Goal: Find specific page/section: Find specific page/section

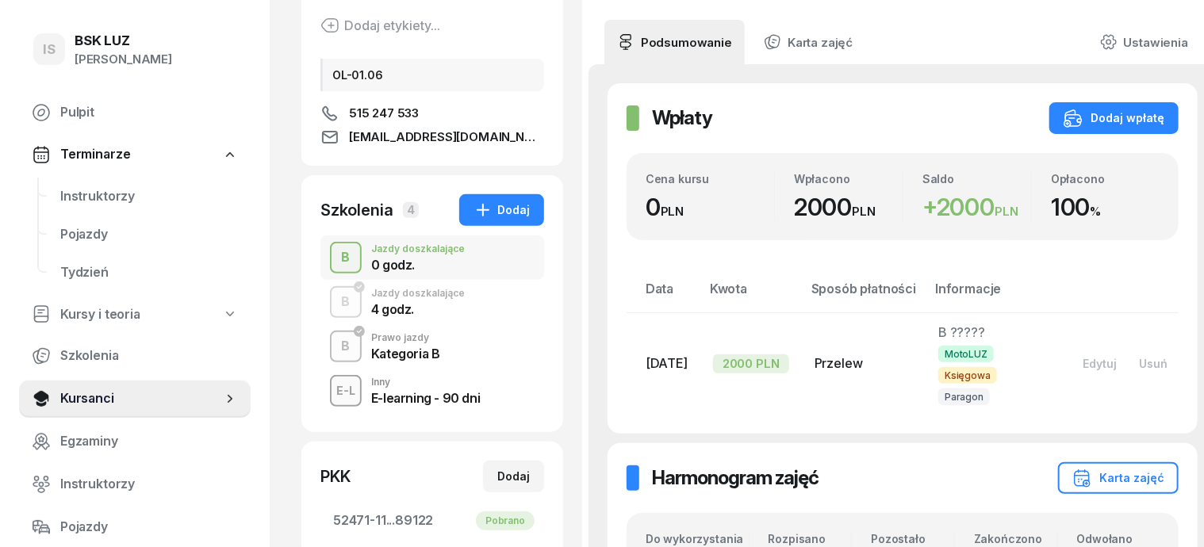
scroll to position [227, 0]
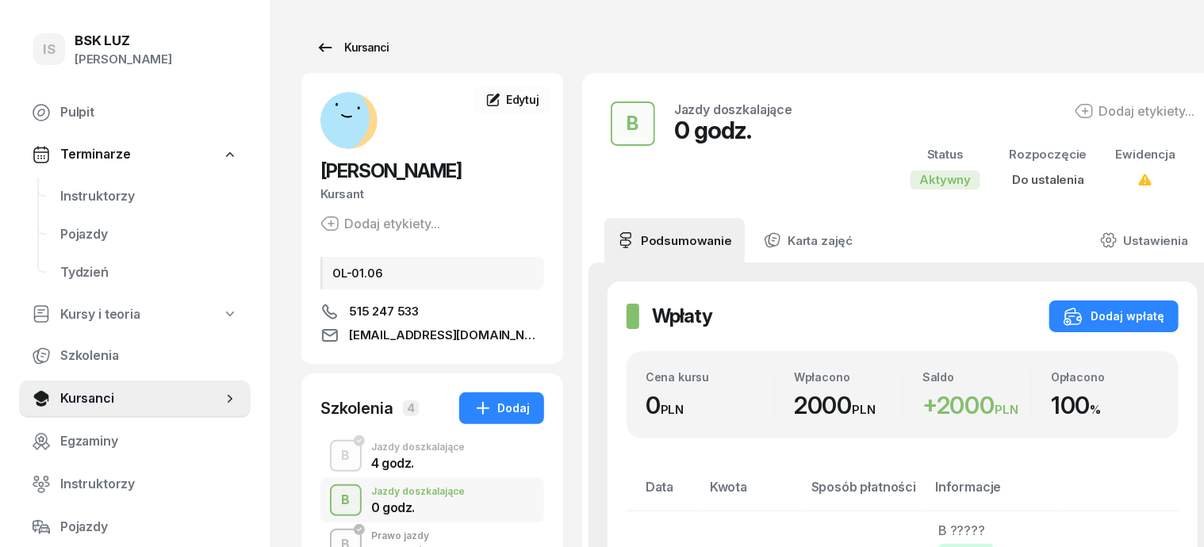
click at [343, 48] on div "Kursanci" at bounding box center [352, 47] width 73 height 19
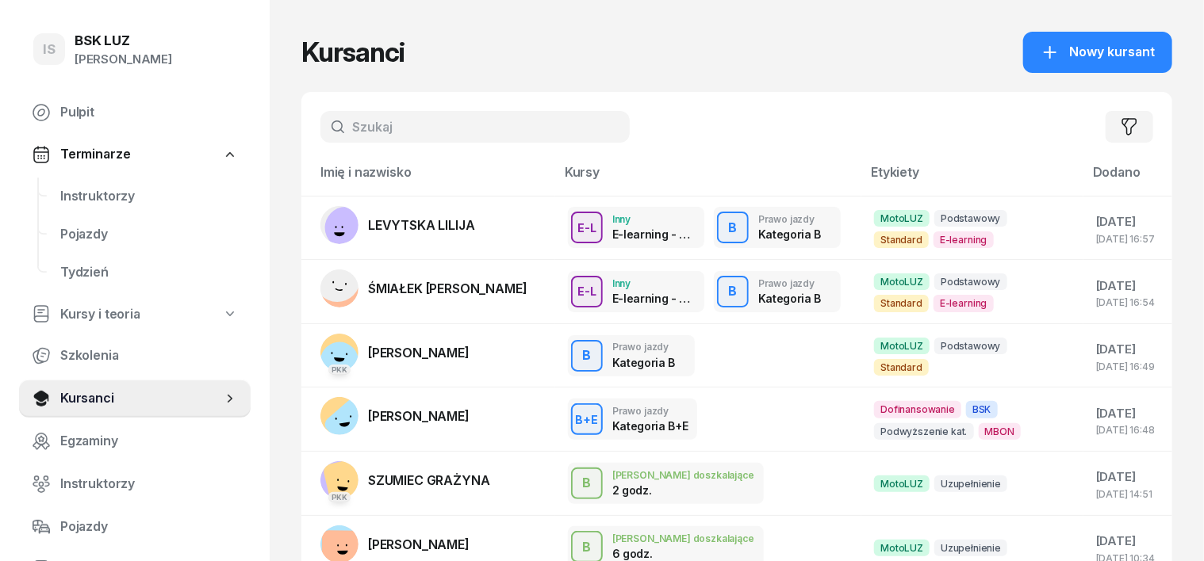
click at [335, 117] on input "text" at bounding box center [474, 127] width 309 height 32
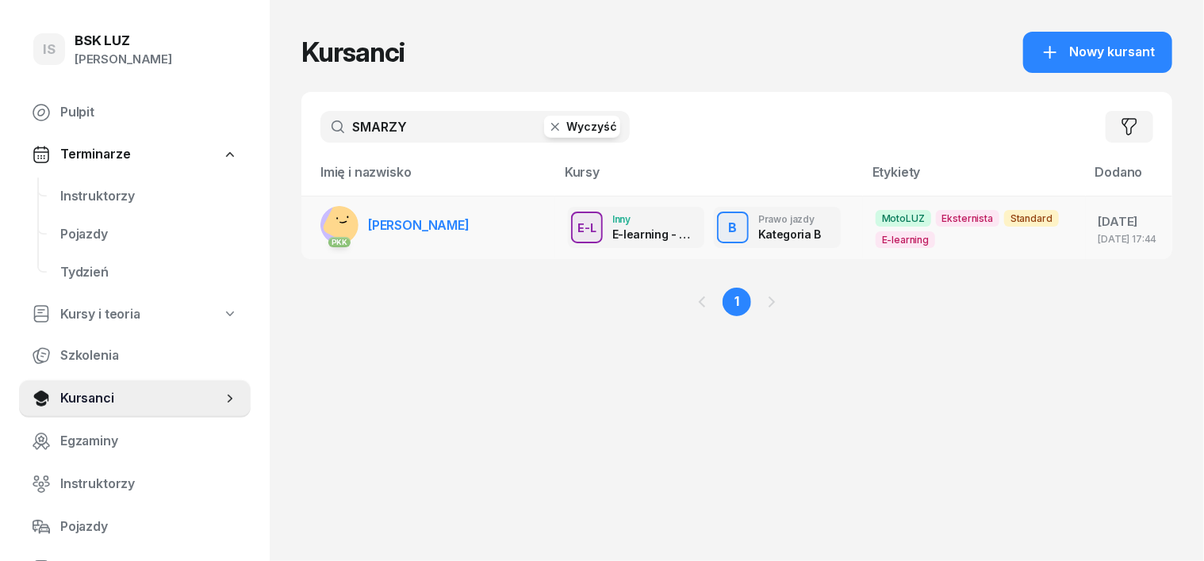
type input "SMARZY"
click at [321, 223] on rect at bounding box center [347, 222] width 52 height 52
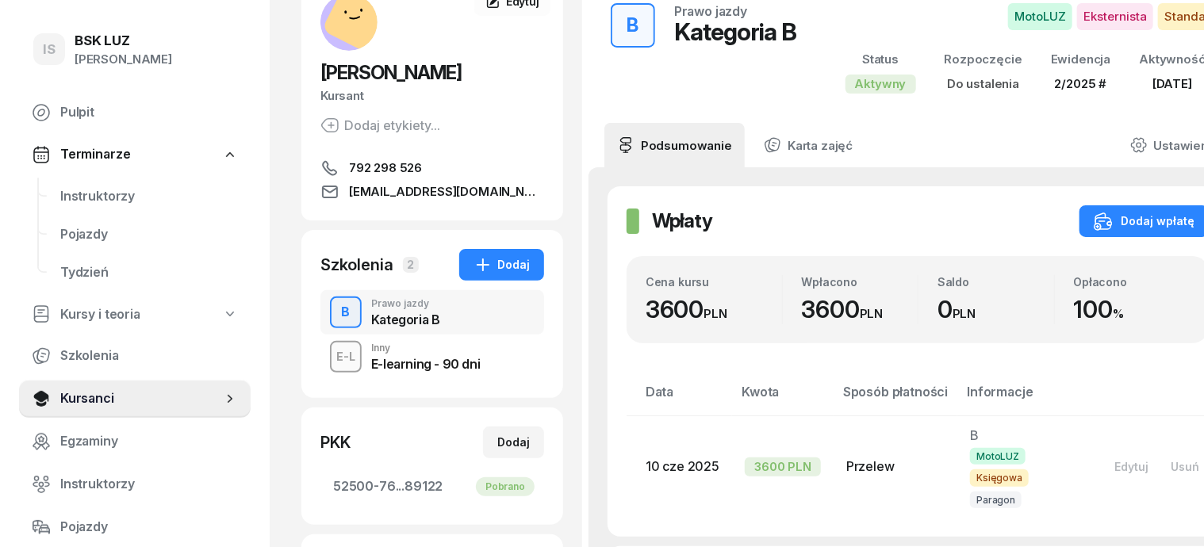
scroll to position [198, 0]
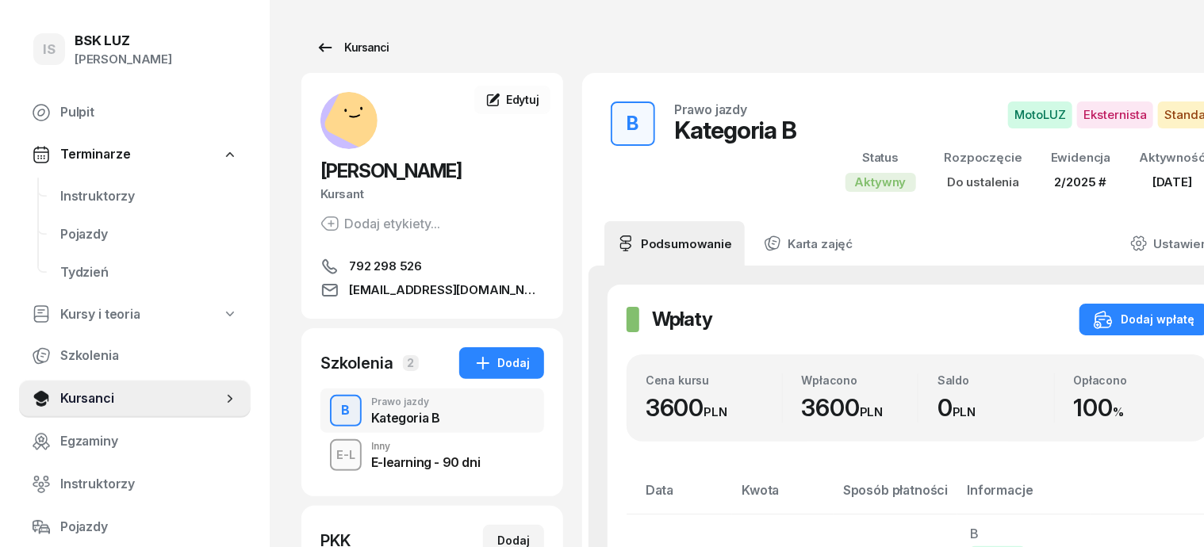
click at [336, 44] on div "Kursanci" at bounding box center [352, 47] width 73 height 19
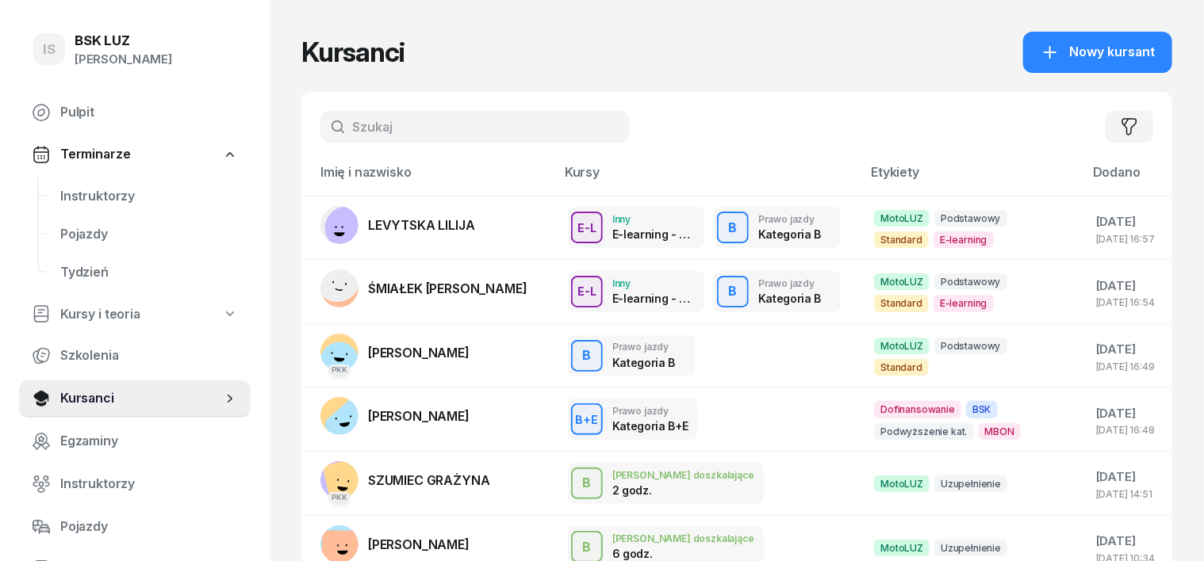
click at [385, 115] on input "text" at bounding box center [474, 127] width 309 height 32
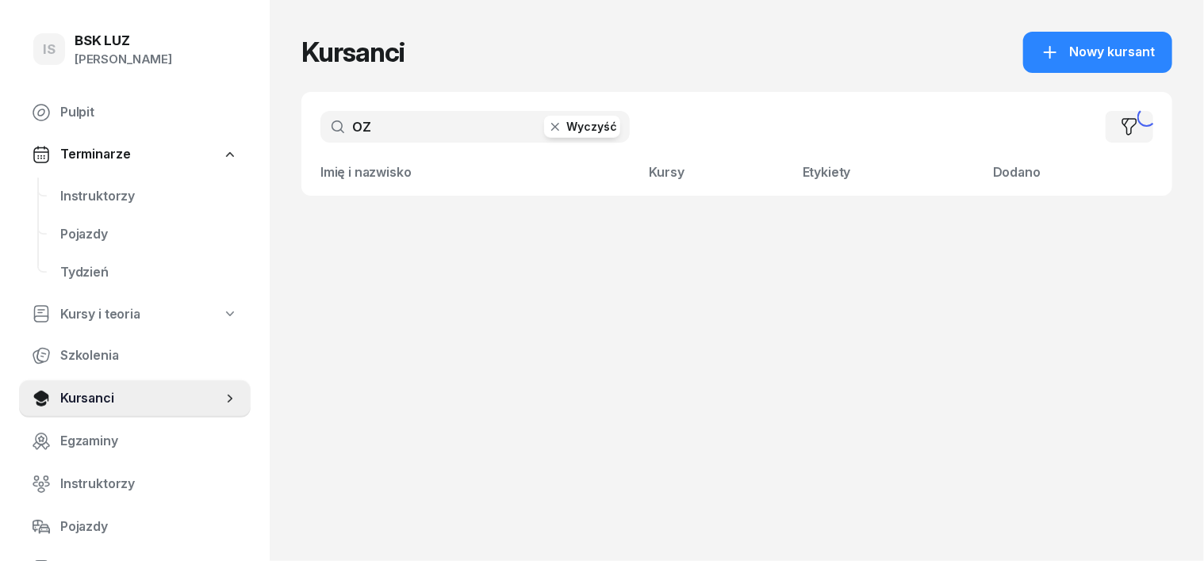
type input "O"
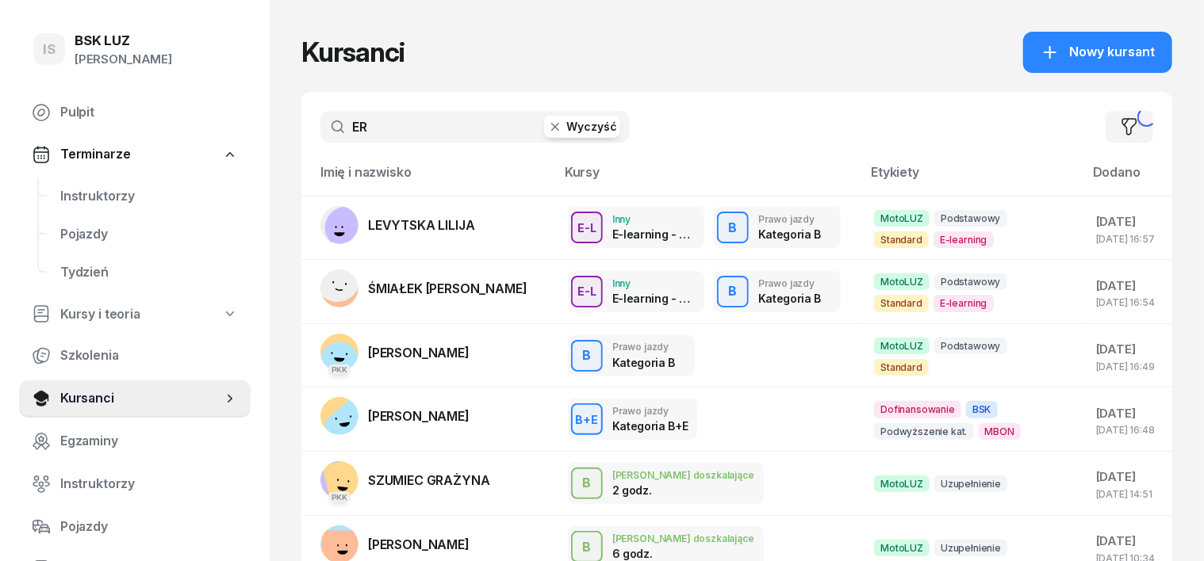
type input "ERE"
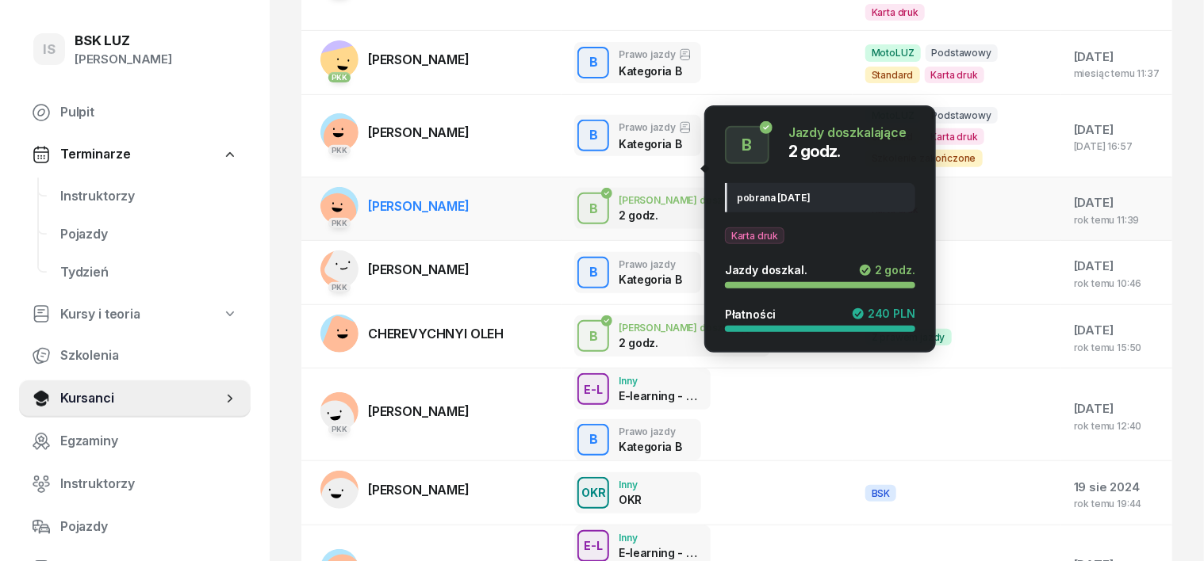
scroll to position [397, 0]
